Goal: Task Accomplishment & Management: Use online tool/utility

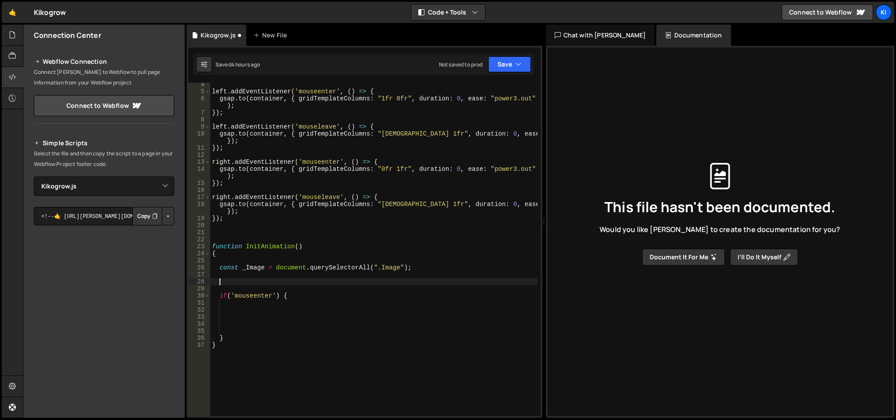
select select "47045"
click at [10, 18] on link "🤙" at bounding box center [13, 12] width 22 height 21
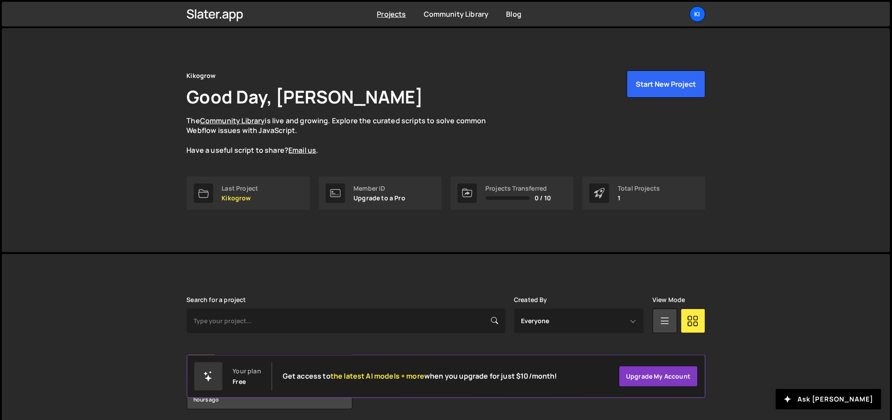
scroll to position [33, 0]
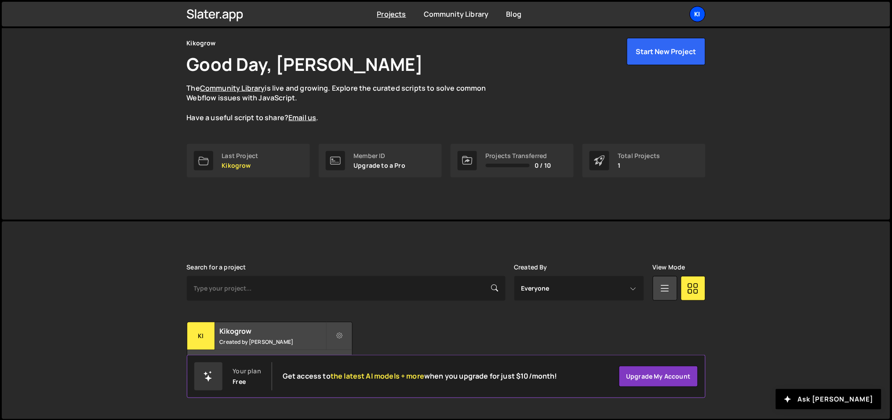
click at [702, 20] on div "Ki" at bounding box center [698, 14] width 16 height 16
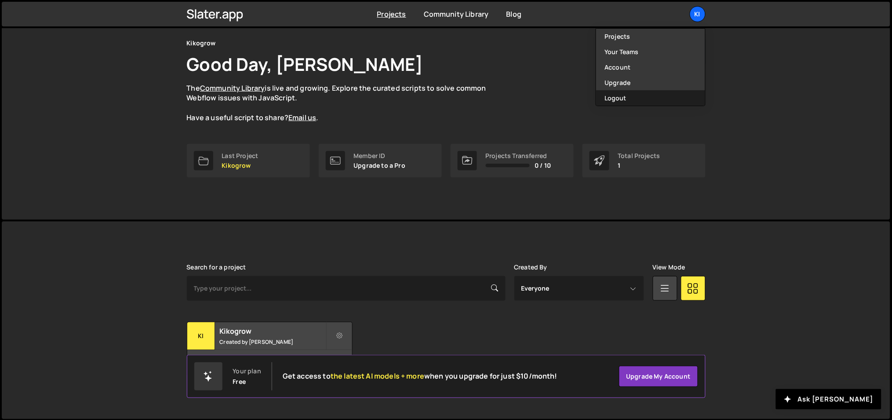
click at [636, 96] on button "Logout" at bounding box center [650, 97] width 109 height 15
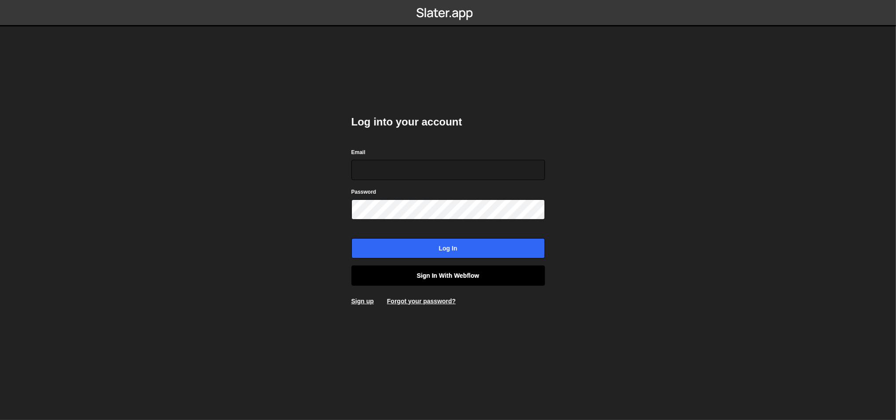
type input "[EMAIL_ADDRESS][DOMAIN_NAME]"
click at [438, 281] on link "Sign in with Webflow" at bounding box center [448, 275] width 194 height 20
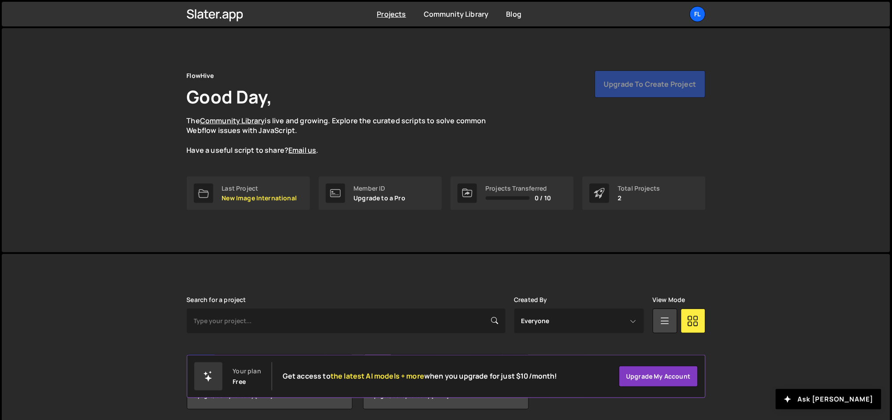
scroll to position [33, 0]
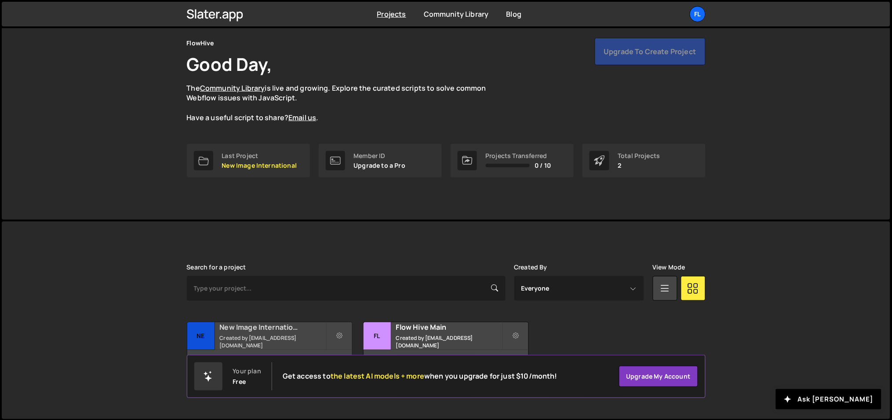
click at [265, 340] on small "Created by office@ognjenm.me" at bounding box center [273, 341] width 106 height 15
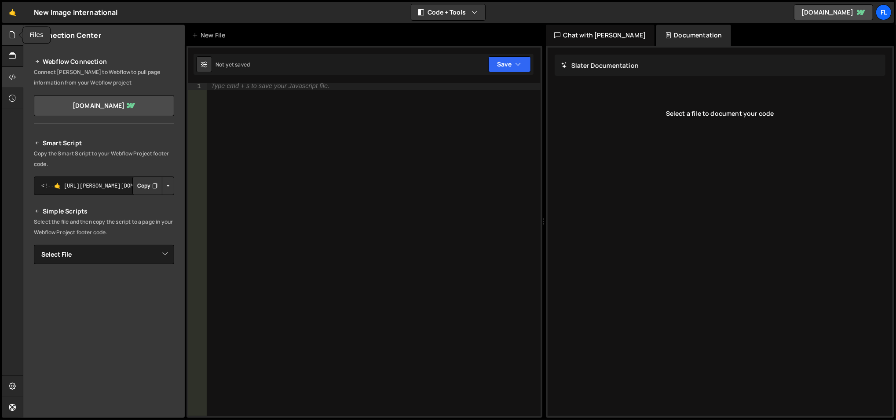
click at [14, 36] on icon at bounding box center [12, 35] width 7 height 10
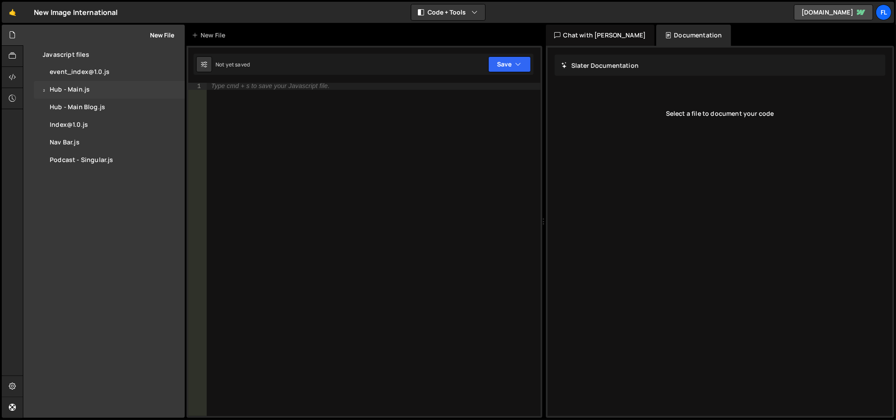
click at [86, 96] on div "2 Hub - Main.js 0" at bounding box center [109, 90] width 151 height 18
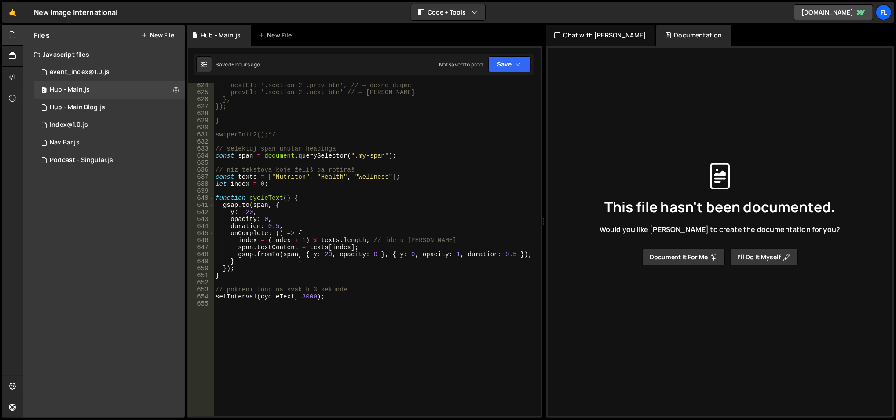
scroll to position [4455, 0]
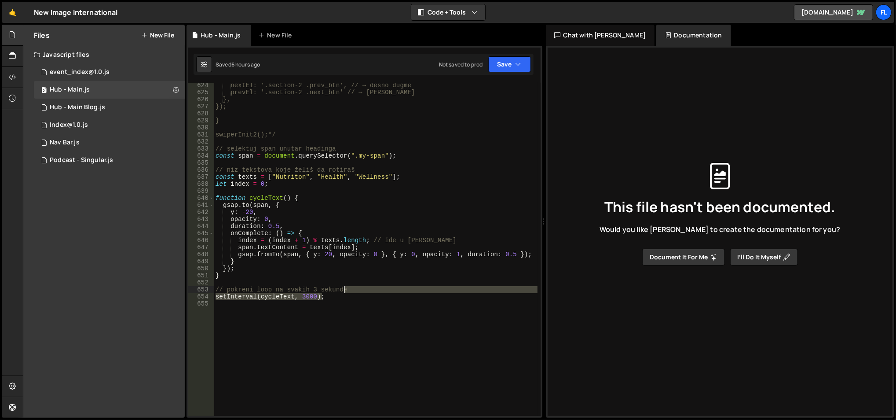
drag, startPoint x: 336, startPoint y: 299, endPoint x: 386, endPoint y: 290, distance: 50.9
click at [386, 290] on div "nextEl: '.section-2 .prev_btn', // → desno dugme prevEl: '.section-2 .next_btn'…" at bounding box center [376, 256] width 324 height 348
type textarea "setInterval(cycleText, 3000);"
paste textarea "});"
type textarea "});"
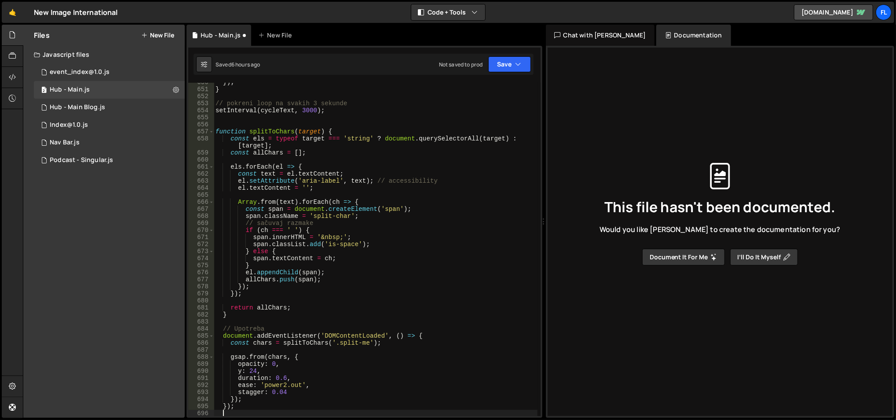
scroll to position [4648, 0]
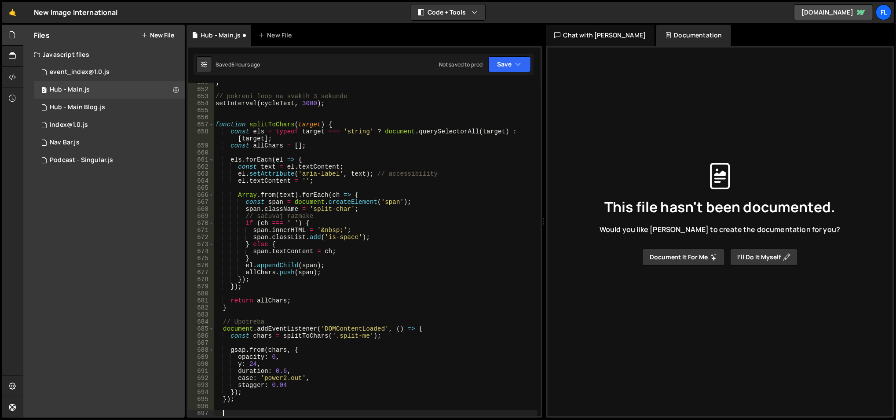
type textarea "S"
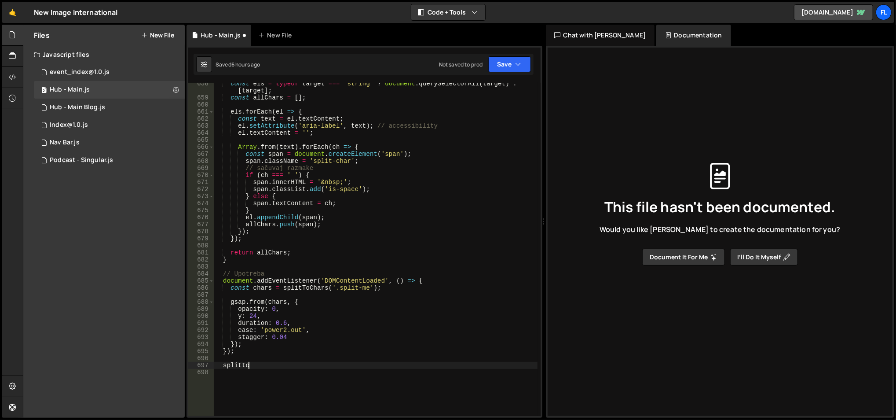
click at [229, 365] on div "const els = typeof target === 'string' ? document . querySelectorAll ( target )…" at bounding box center [376, 257] width 324 height 355
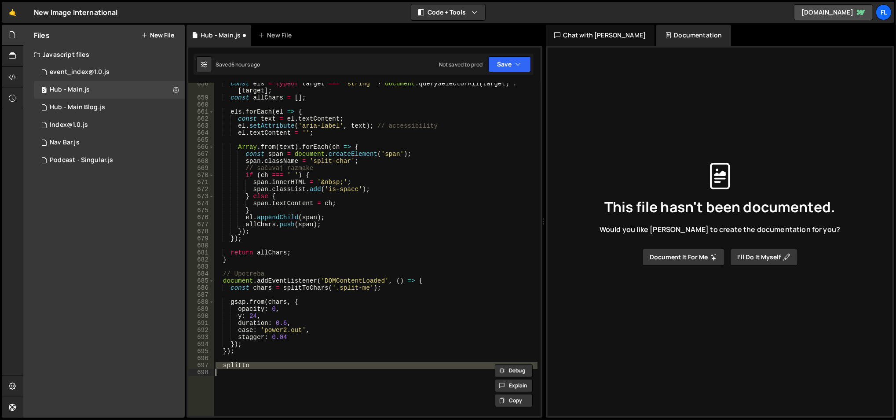
click at [229, 365] on div "const els = typeof target === 'string' ? document . querySelectorAll ( target )…" at bounding box center [376, 257] width 324 height 355
type textarea "splitto"
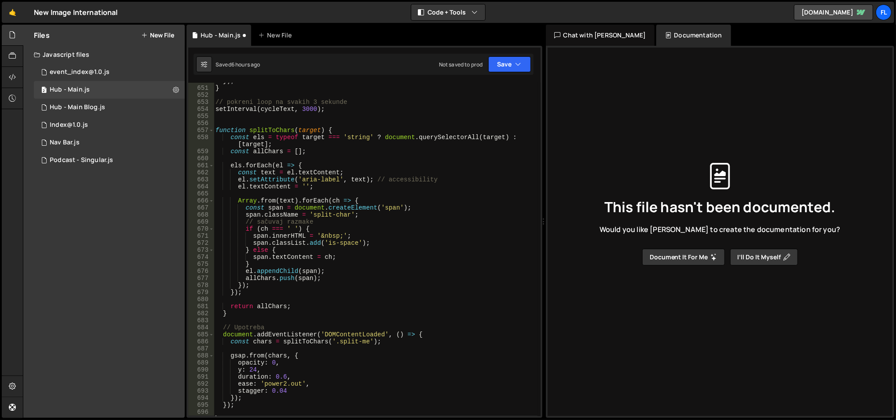
scroll to position [4642, 0]
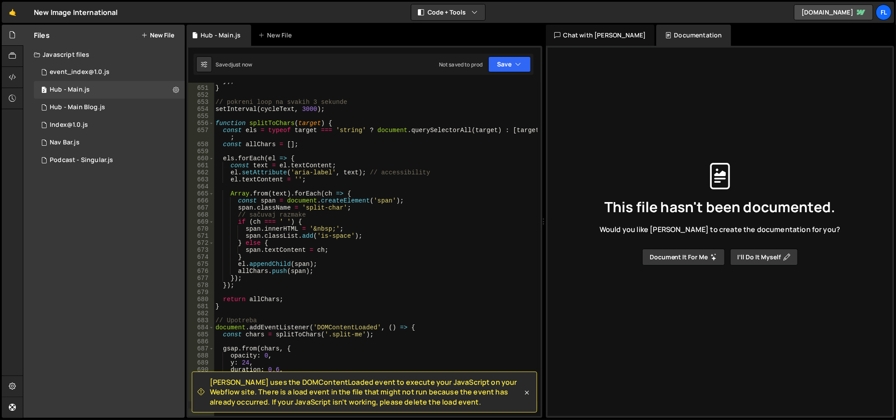
click at [477, 128] on div "}) ; } // pokreni loop na svakih 3 sekunde setInterval ( cycleText , 3000 ) ; f…" at bounding box center [376, 251] width 324 height 348
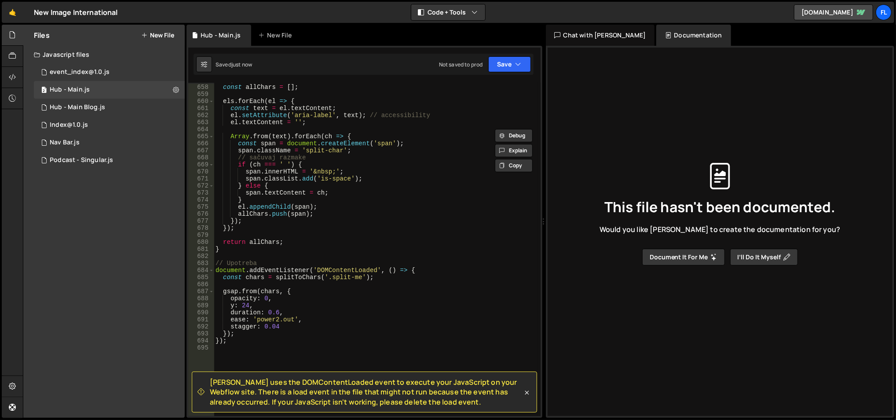
scroll to position [4700, 0]
click at [336, 278] on div "const els = typeof target === 'string' ? document . querySelectorAll ( target )…" at bounding box center [376, 246] width 324 height 355
click at [282, 268] on div "const els = typeof target === 'string' ? document . querySelectorAll ( target )…" at bounding box center [376, 246] width 324 height 355
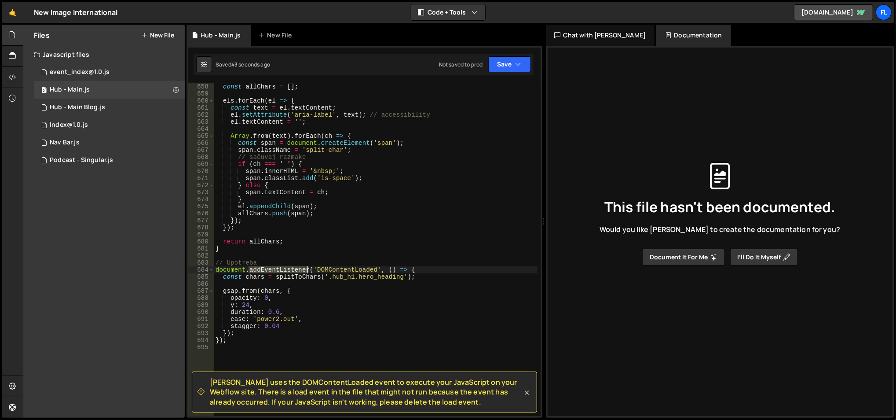
click at [282, 268] on div "const els = typeof target === 'string' ? document . querySelectorAll ( target )…" at bounding box center [376, 246] width 324 height 355
click at [241, 332] on div "const els = typeof target === 'string' ? document . querySelectorAll ( target )…" at bounding box center [376, 246] width 324 height 355
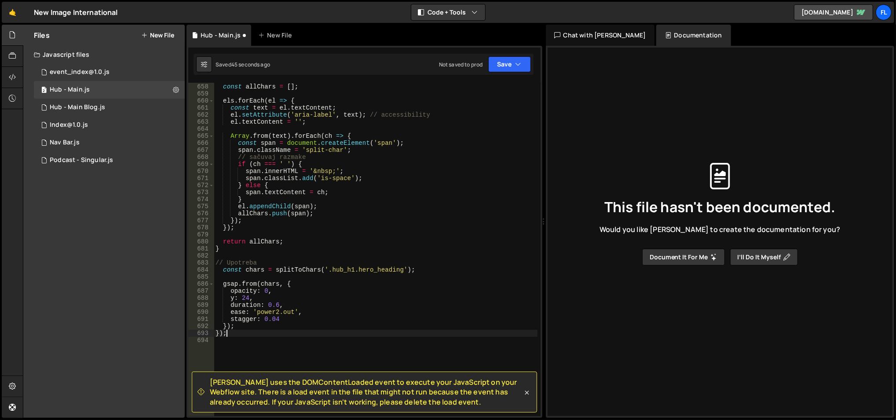
click at [241, 332] on div "const els = typeof target === 'string' ? document . querySelectorAll ( target )…" at bounding box center [376, 246] width 324 height 355
type textarea "});"
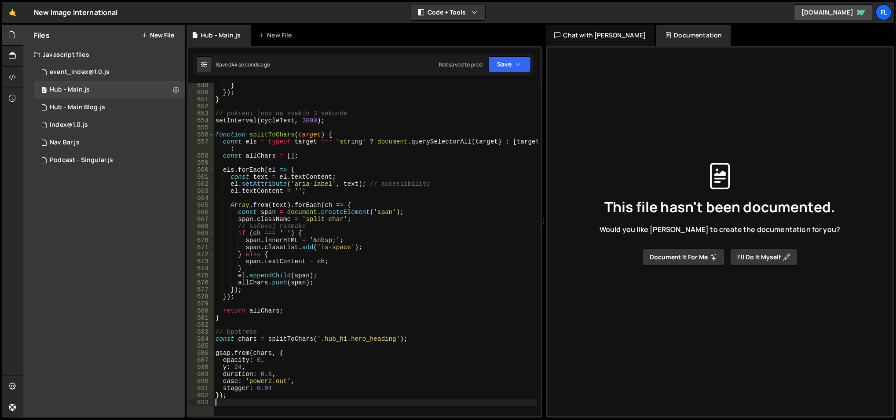
scroll to position [4631, 0]
